Goal: Task Accomplishment & Management: Use online tool/utility

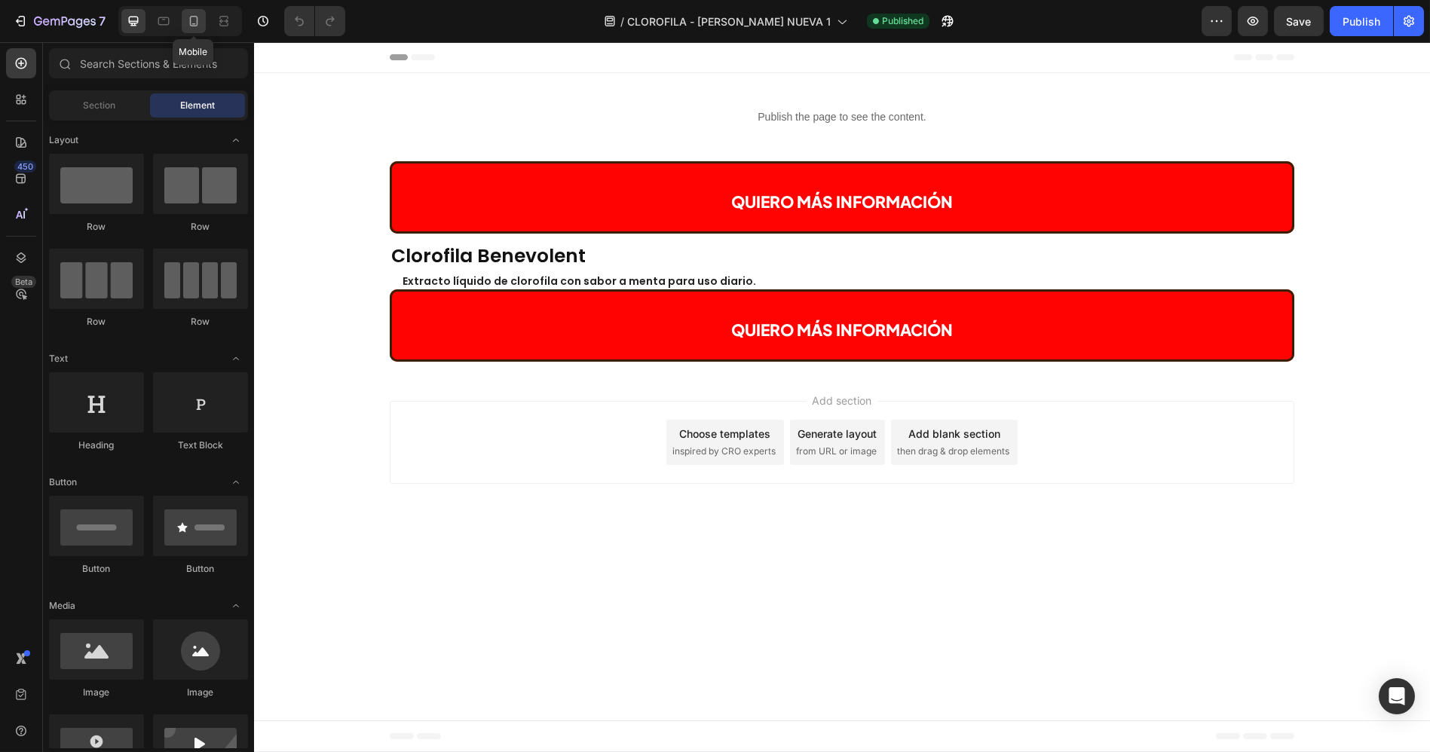
click at [195, 18] on icon at bounding box center [193, 21] width 15 height 15
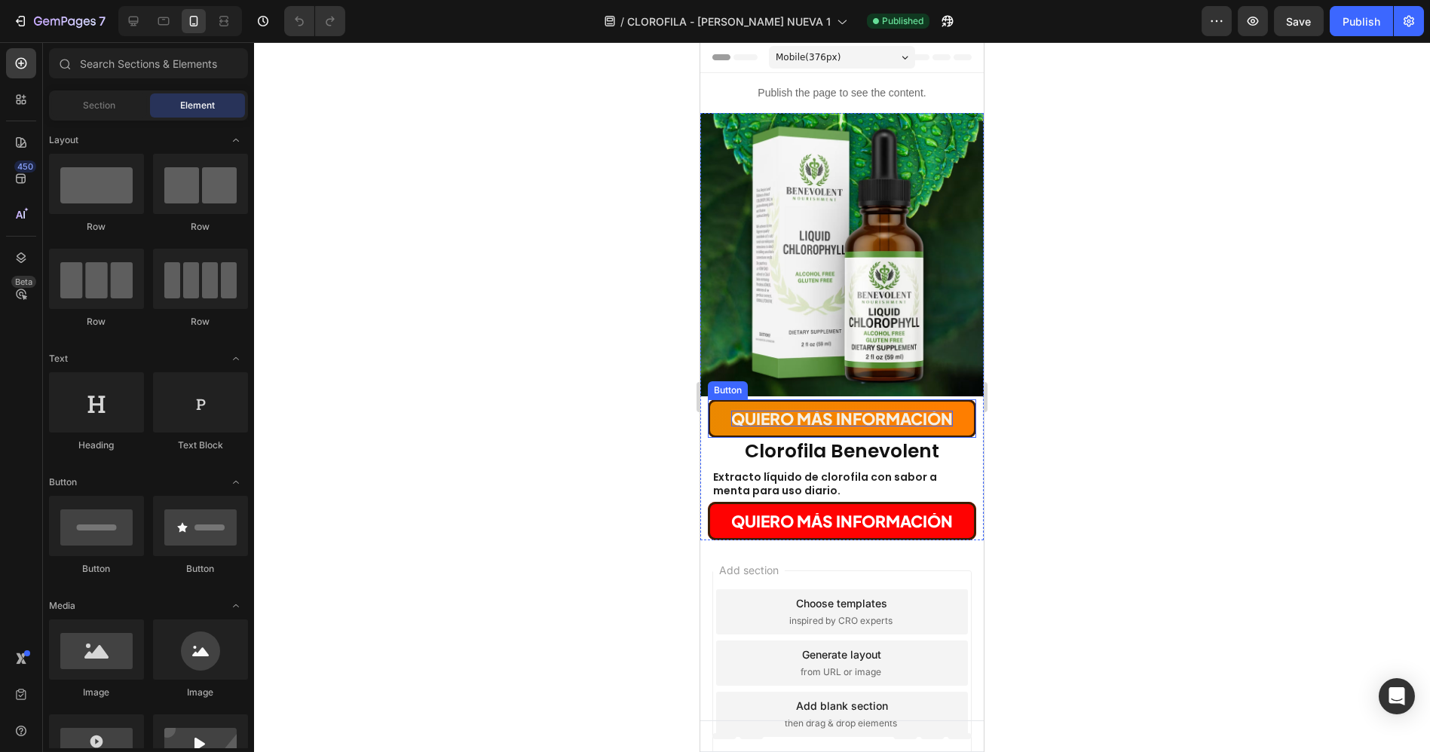
click at [791, 411] on span "QUIERO MÁS INFORMACIÓN" at bounding box center [842, 419] width 222 height 20
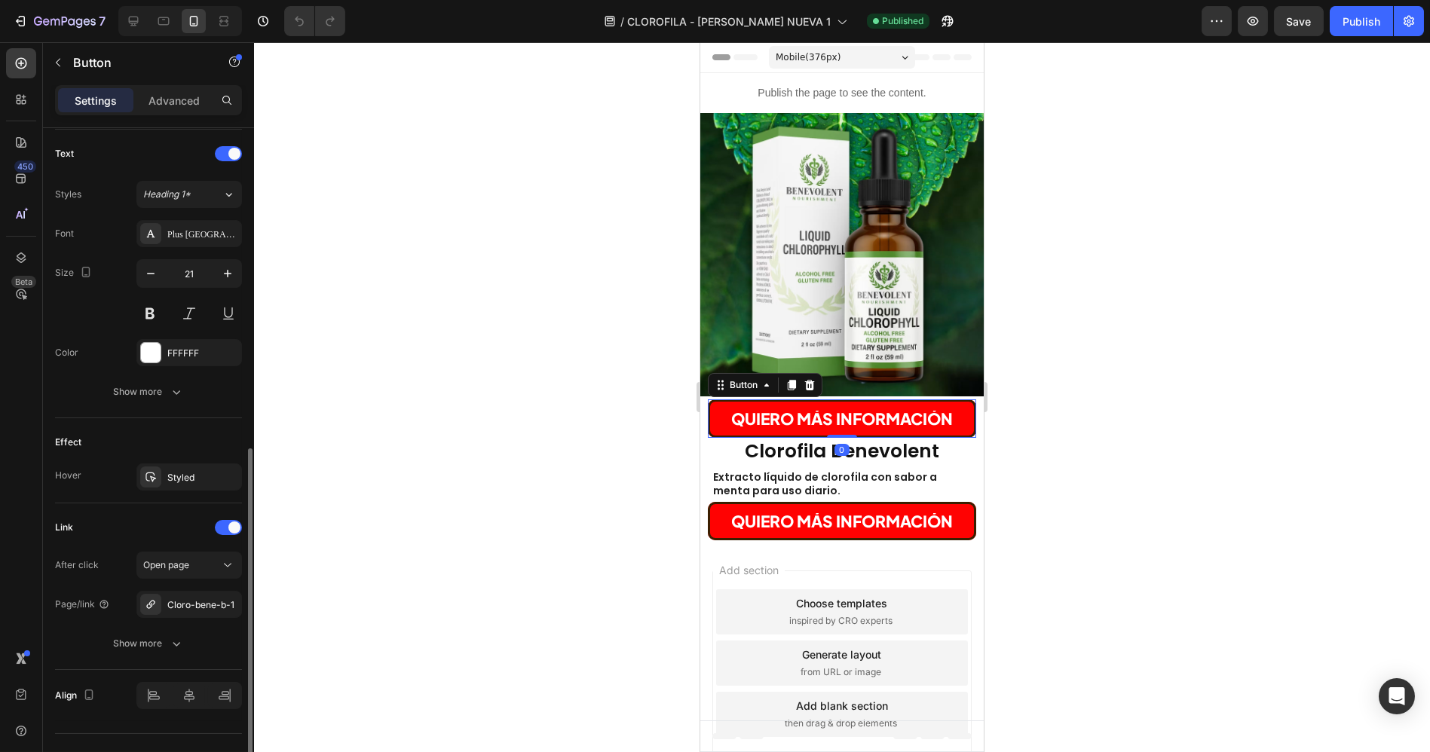
scroll to position [528, 0]
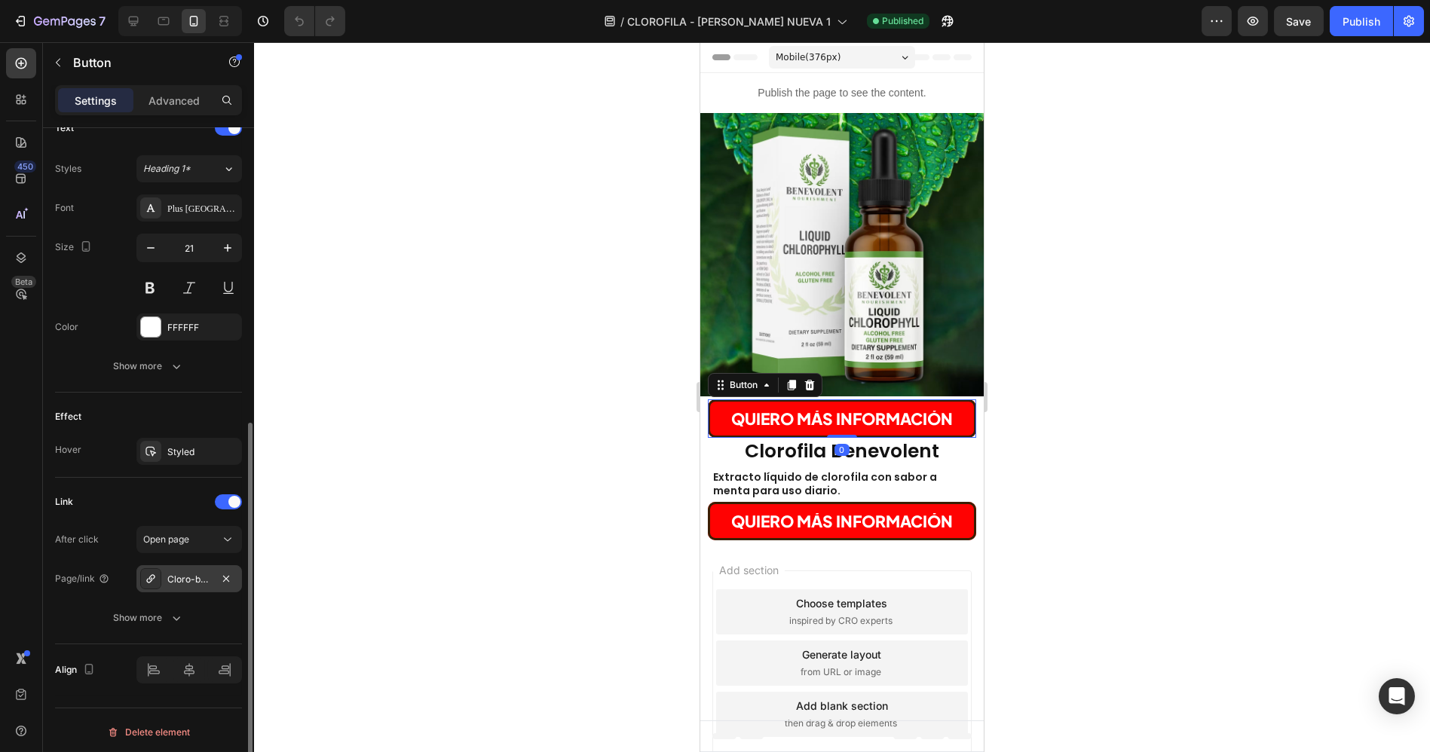
click at [186, 574] on div "Cloro-bene-b-1" at bounding box center [189, 580] width 44 height 14
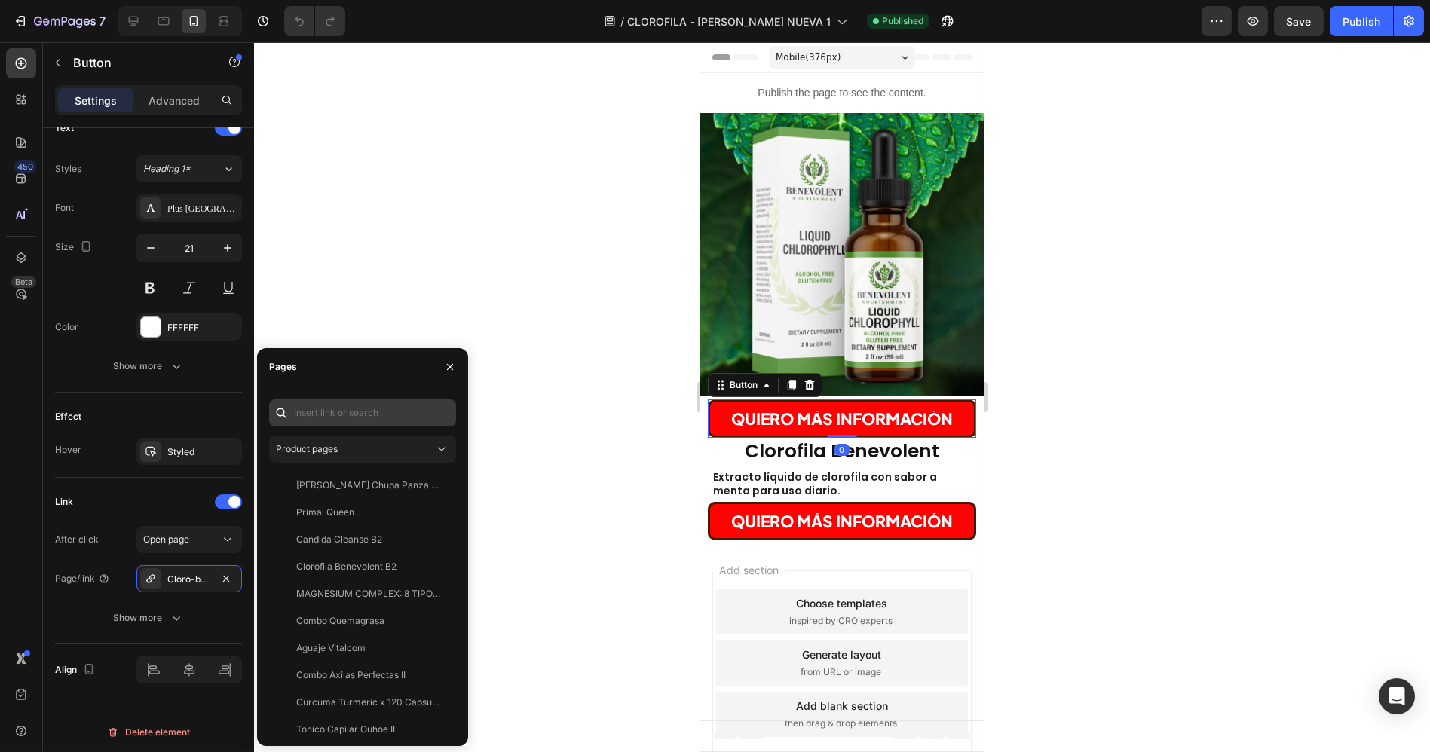
drag, startPoint x: 320, startPoint y: 390, endPoint x: 320, endPoint y: 403, distance: 12.8
click at [320, 400] on div "Product pages Te Zhang Chupa Panza B5 View Primal Queen View Candida Cleanse B2…" at bounding box center [362, 567] width 211 height 359
click at [327, 415] on input "text" at bounding box center [362, 413] width 187 height 27
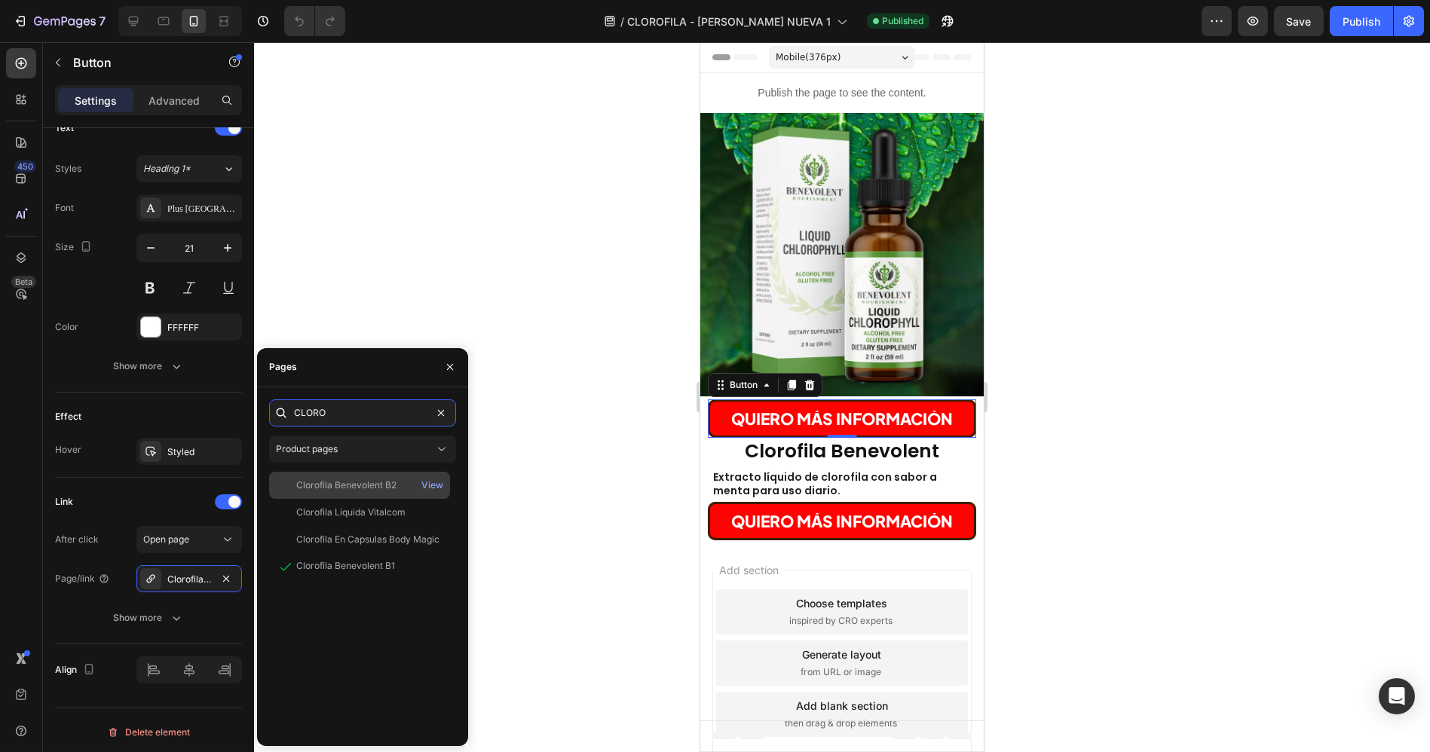
type input "CLORO"
click at [369, 482] on div "Clorofila Benevolent B2" at bounding box center [346, 486] width 100 height 14
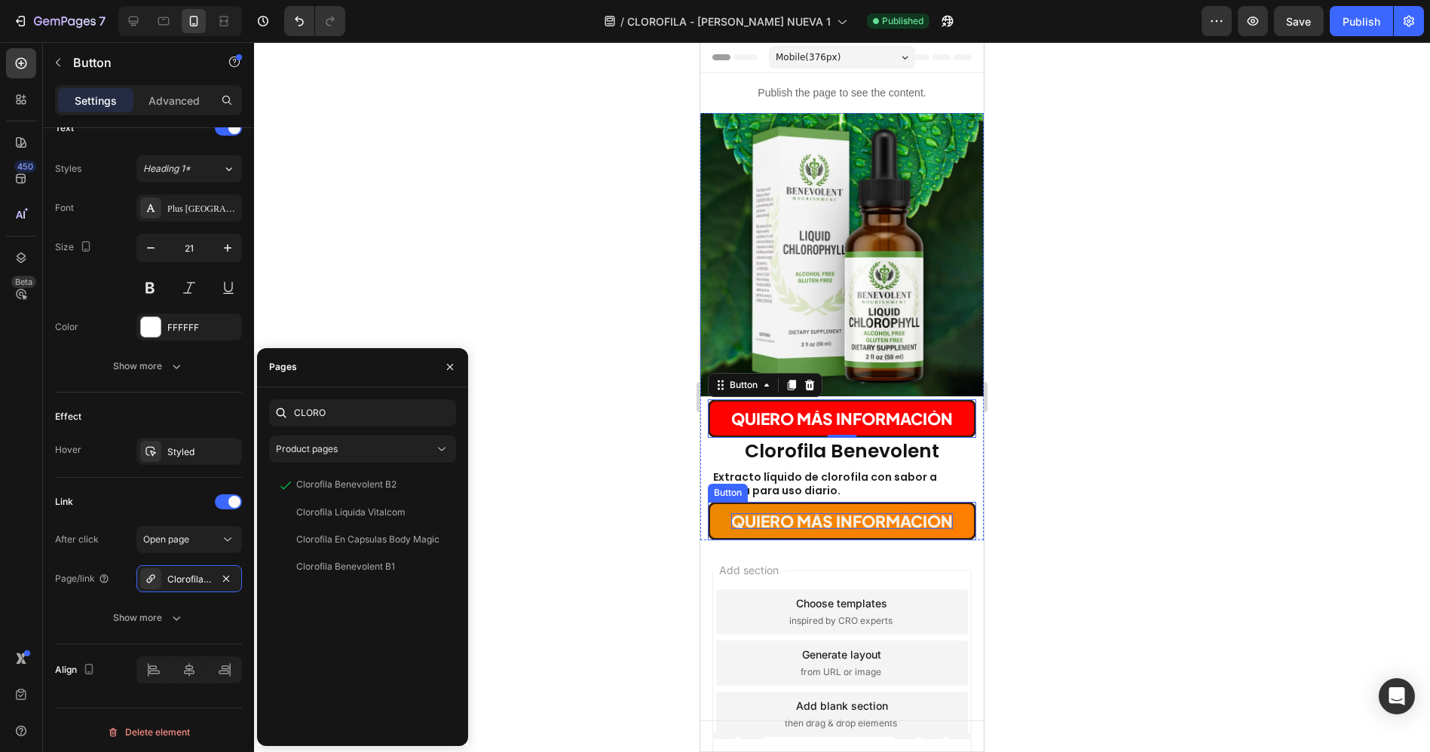
click at [798, 521] on span "QUIERO MÁS INFORMACIÓN" at bounding box center [842, 521] width 222 height 20
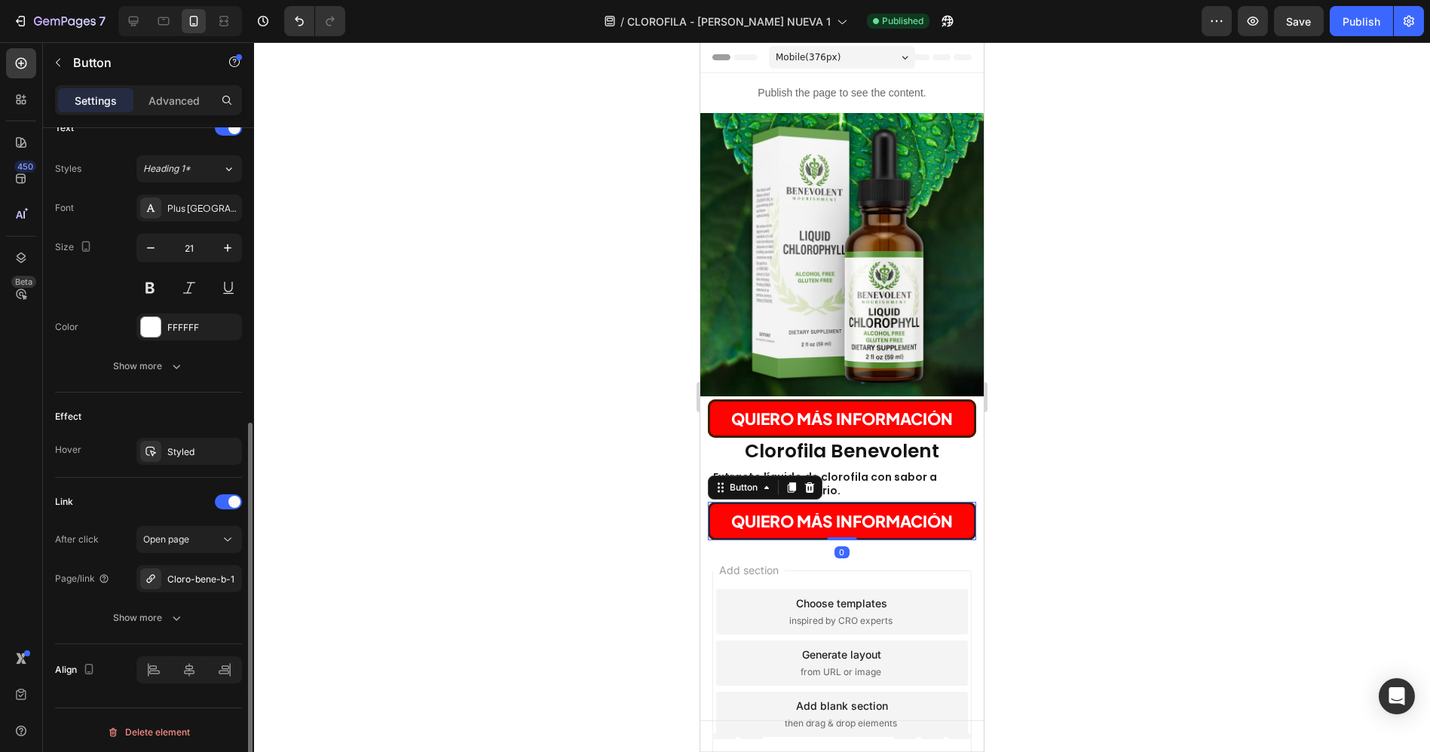
drag, startPoint x: 204, startPoint y: 571, endPoint x: 213, endPoint y: 555, distance: 18.5
click at [204, 573] on div "Cloro-bene-b-1" at bounding box center [202, 580] width 71 height 14
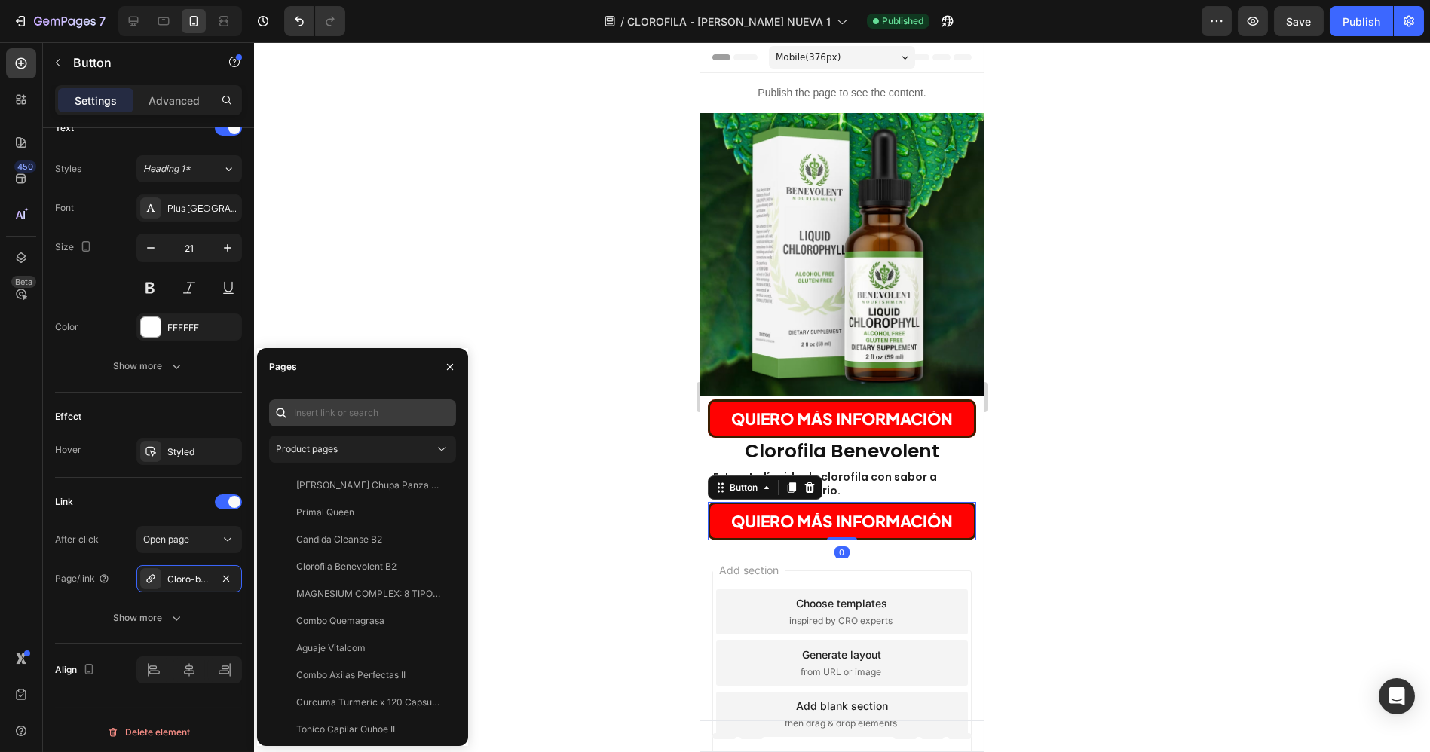
click at [336, 395] on div "Product pages Te Zhang Chupa Panza B5 View Primal Queen View Candida Cleanse B2…" at bounding box center [362, 567] width 211 height 359
click at [338, 402] on input "text" at bounding box center [362, 413] width 187 height 27
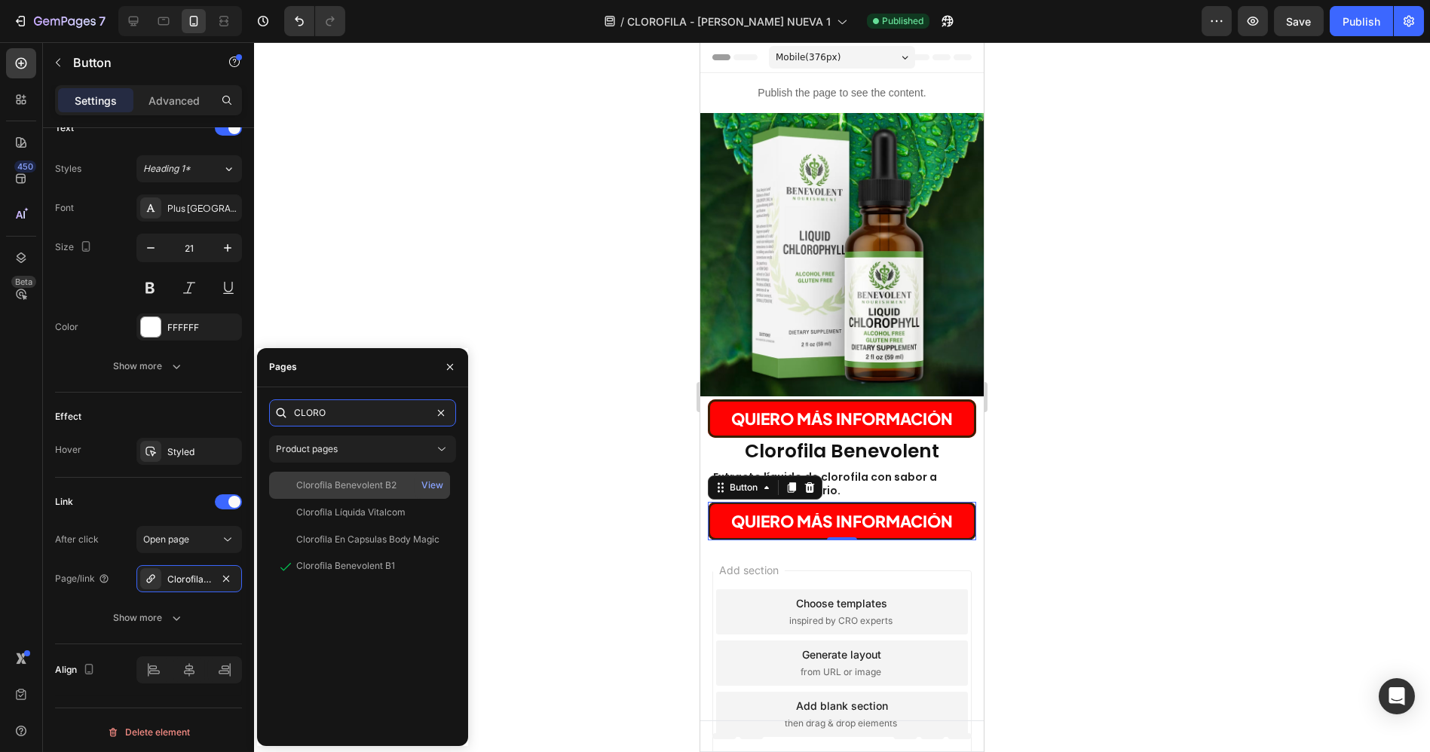
type input "CLORO"
click at [363, 479] on div "Clorofila Benevolent B2" at bounding box center [346, 486] width 100 height 14
click at [912, 85] on p "Publish the page to see the content." at bounding box center [841, 93] width 283 height 16
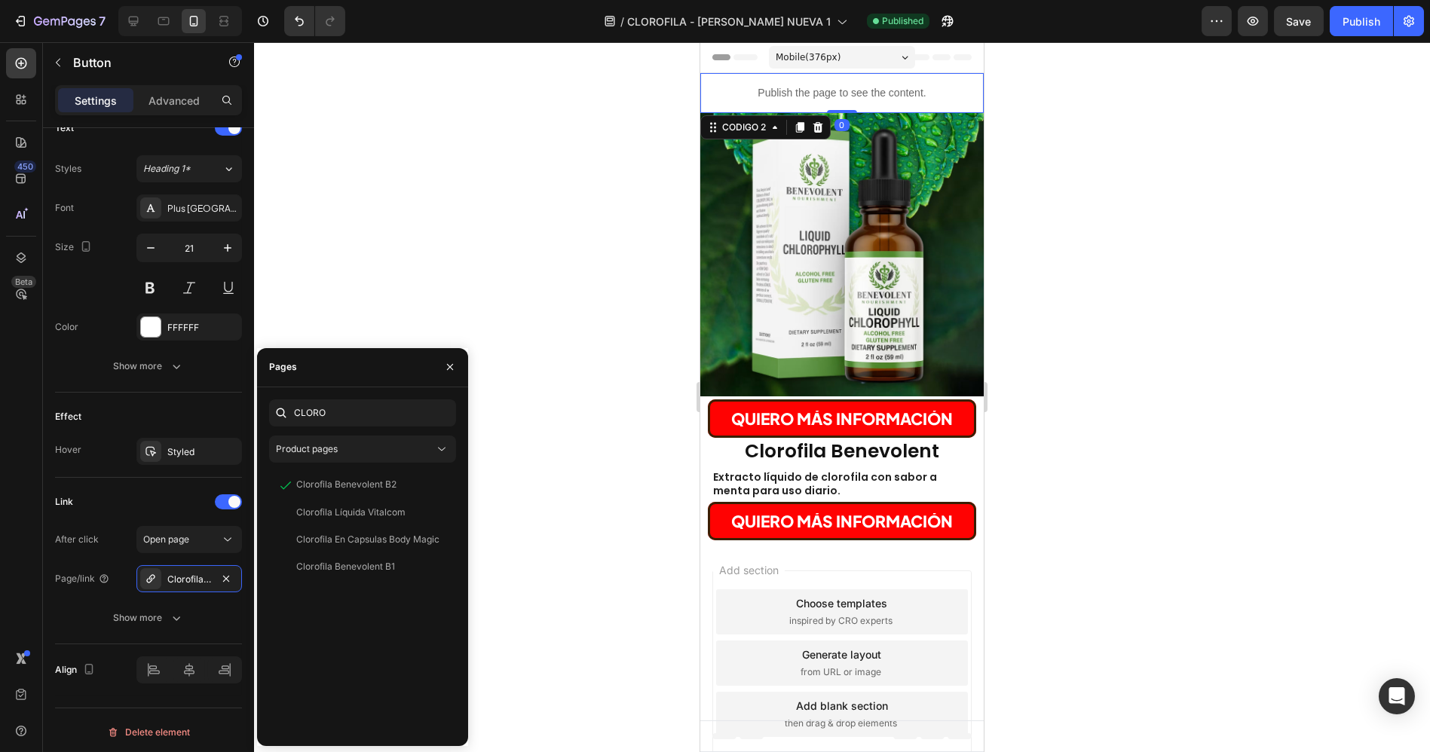
scroll to position [0, 0]
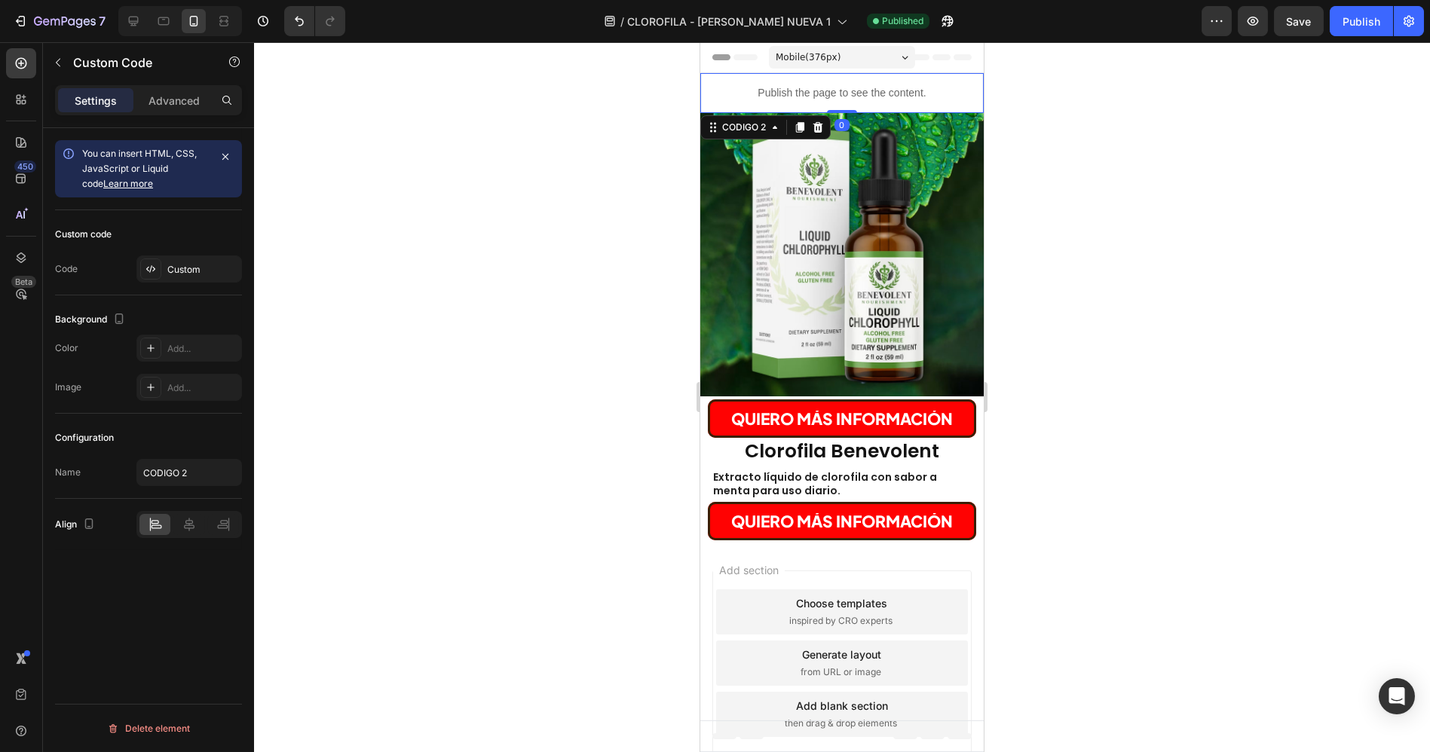
click at [817, 128] on icon at bounding box center [817, 127] width 12 height 12
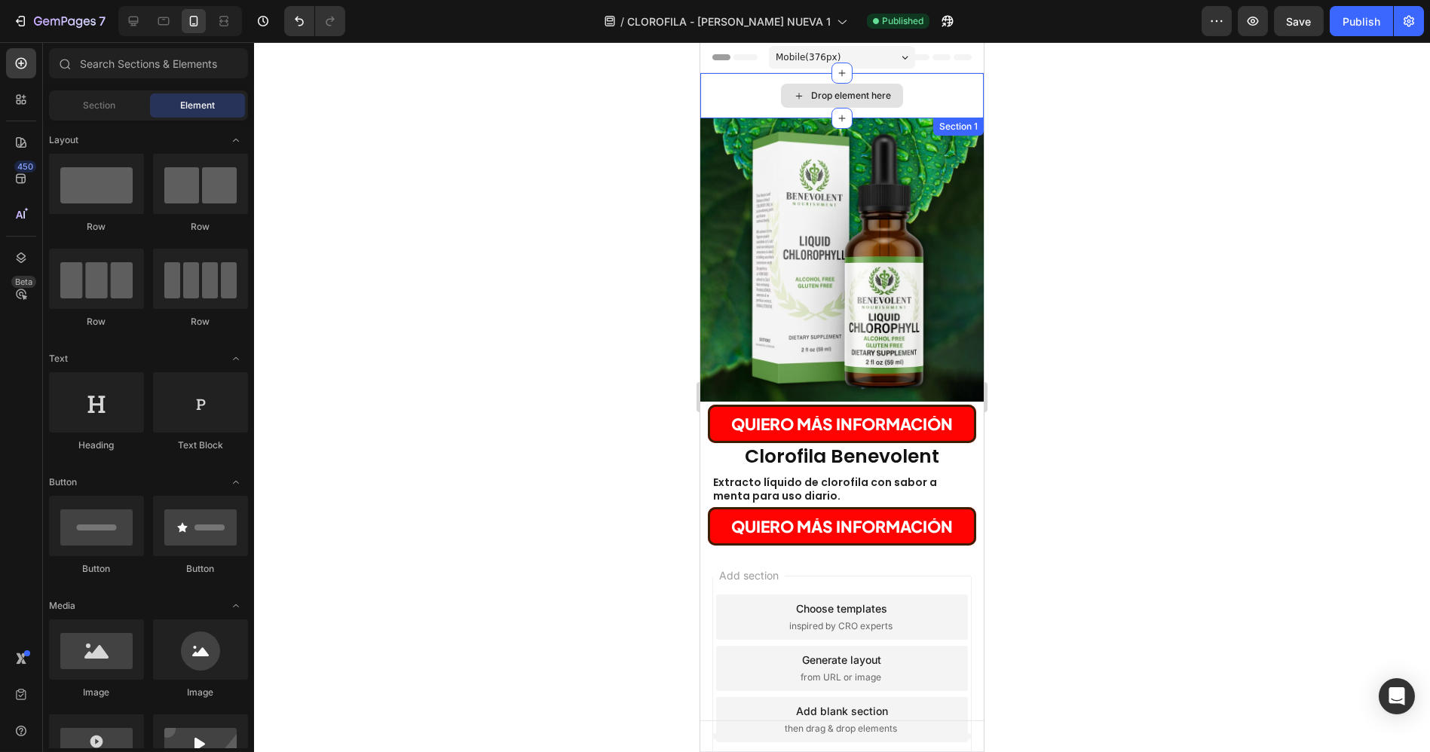
click at [812, 97] on div "Drop element here" at bounding box center [850, 96] width 80 height 12
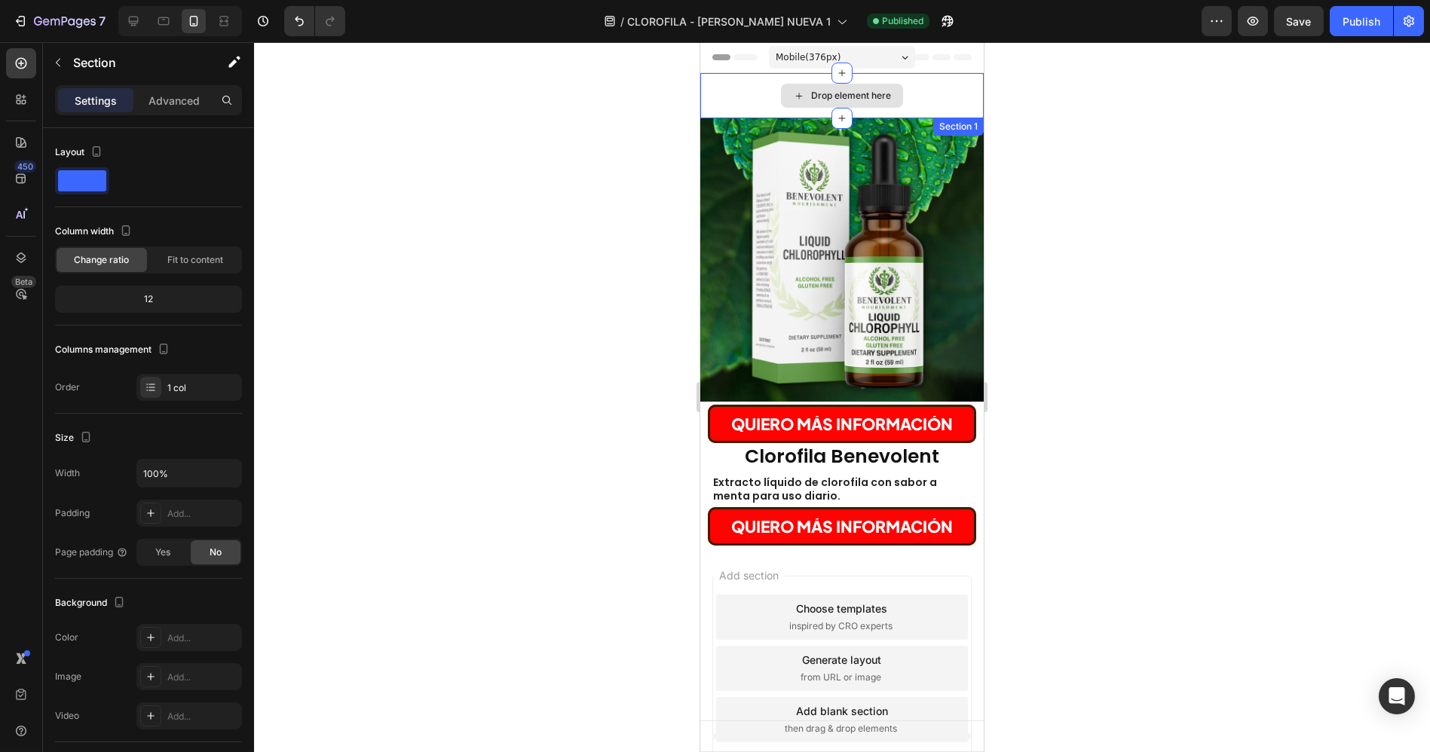
click at [730, 98] on div "Drop element here" at bounding box center [841, 95] width 283 height 45
click at [964, 132] on icon at bounding box center [970, 133] width 12 height 12
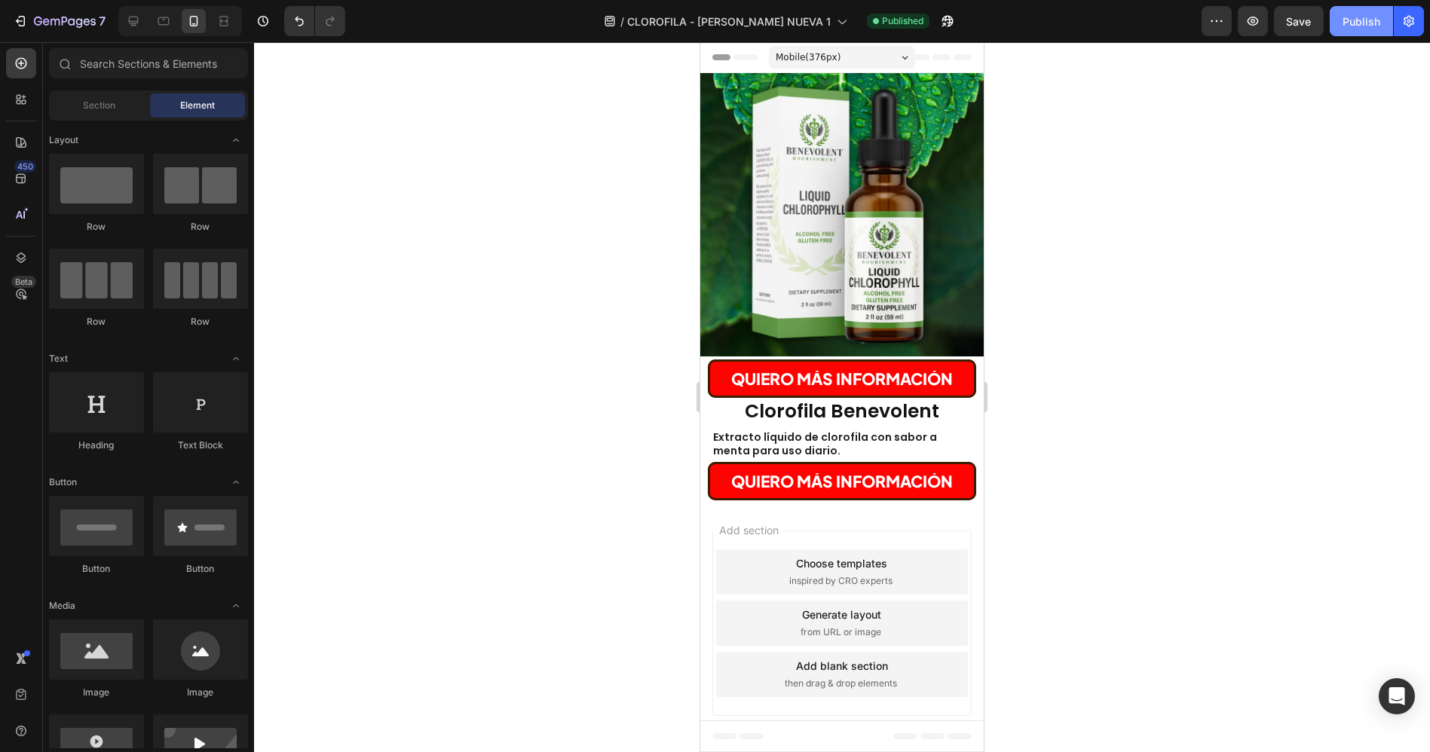
click at [1370, 20] on div "Publish" at bounding box center [1362, 22] width 38 height 16
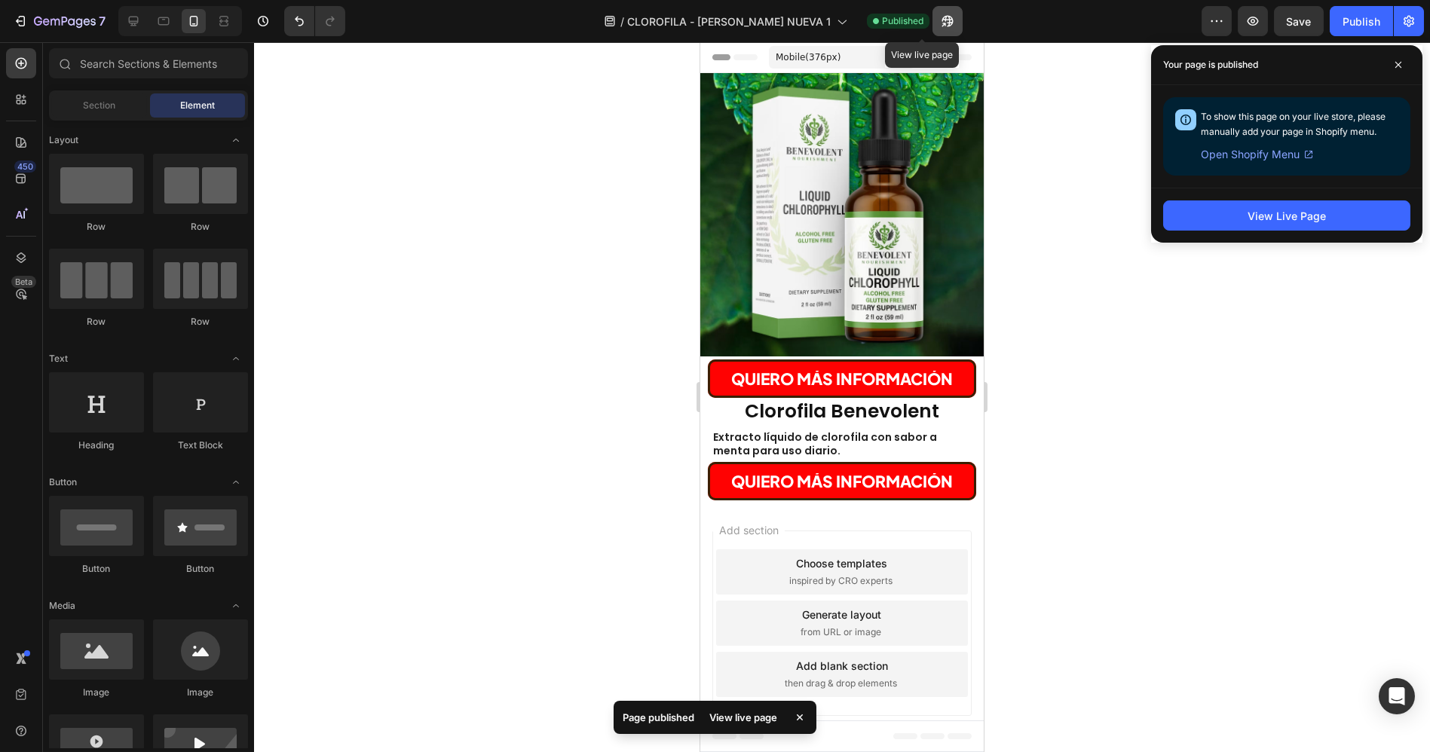
click at [942, 20] on icon "button" at bounding box center [947, 21] width 11 height 11
